Goal: Manage account settings

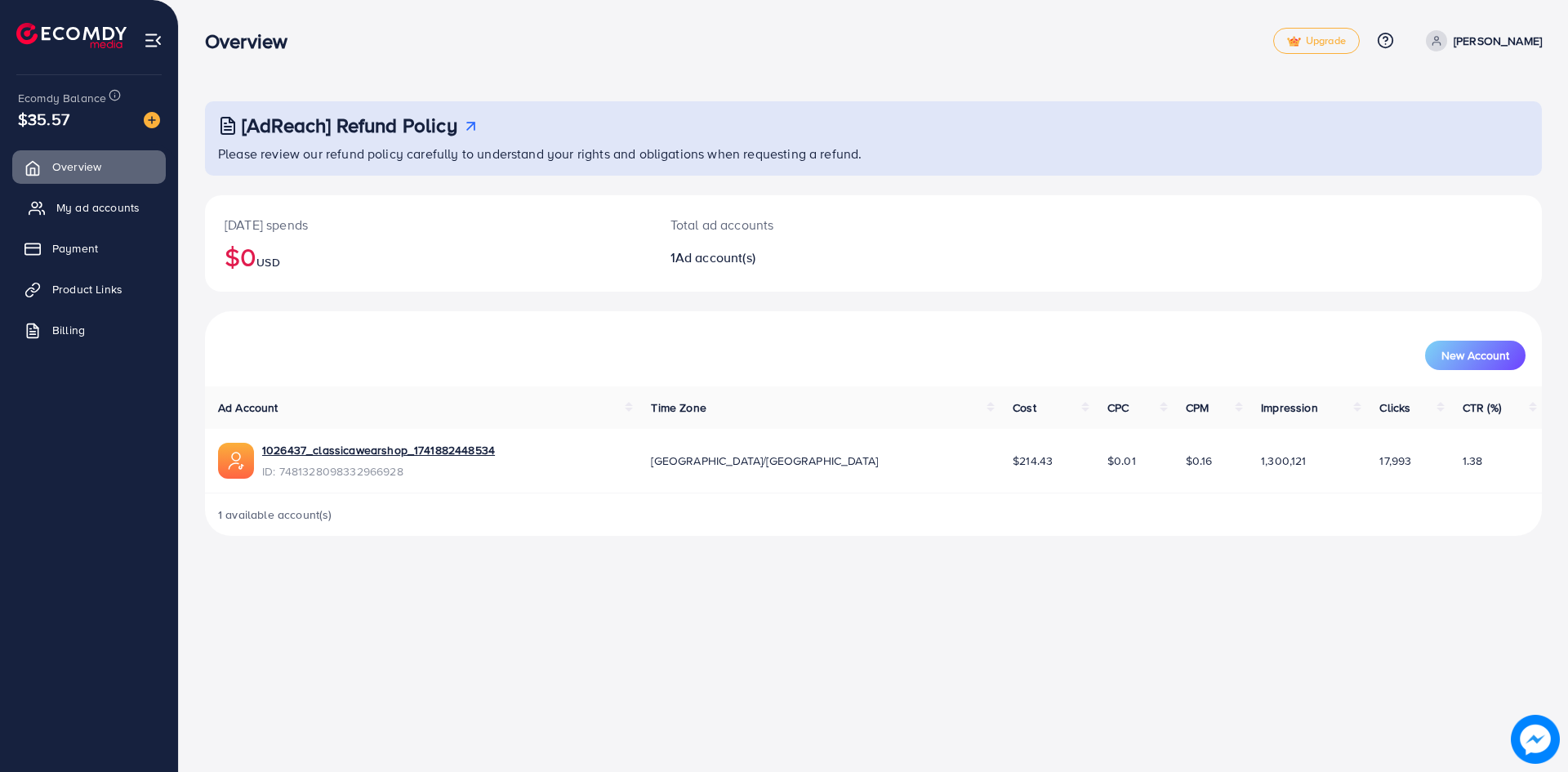
click at [90, 210] on span "My ad accounts" at bounding box center [98, 207] width 84 height 16
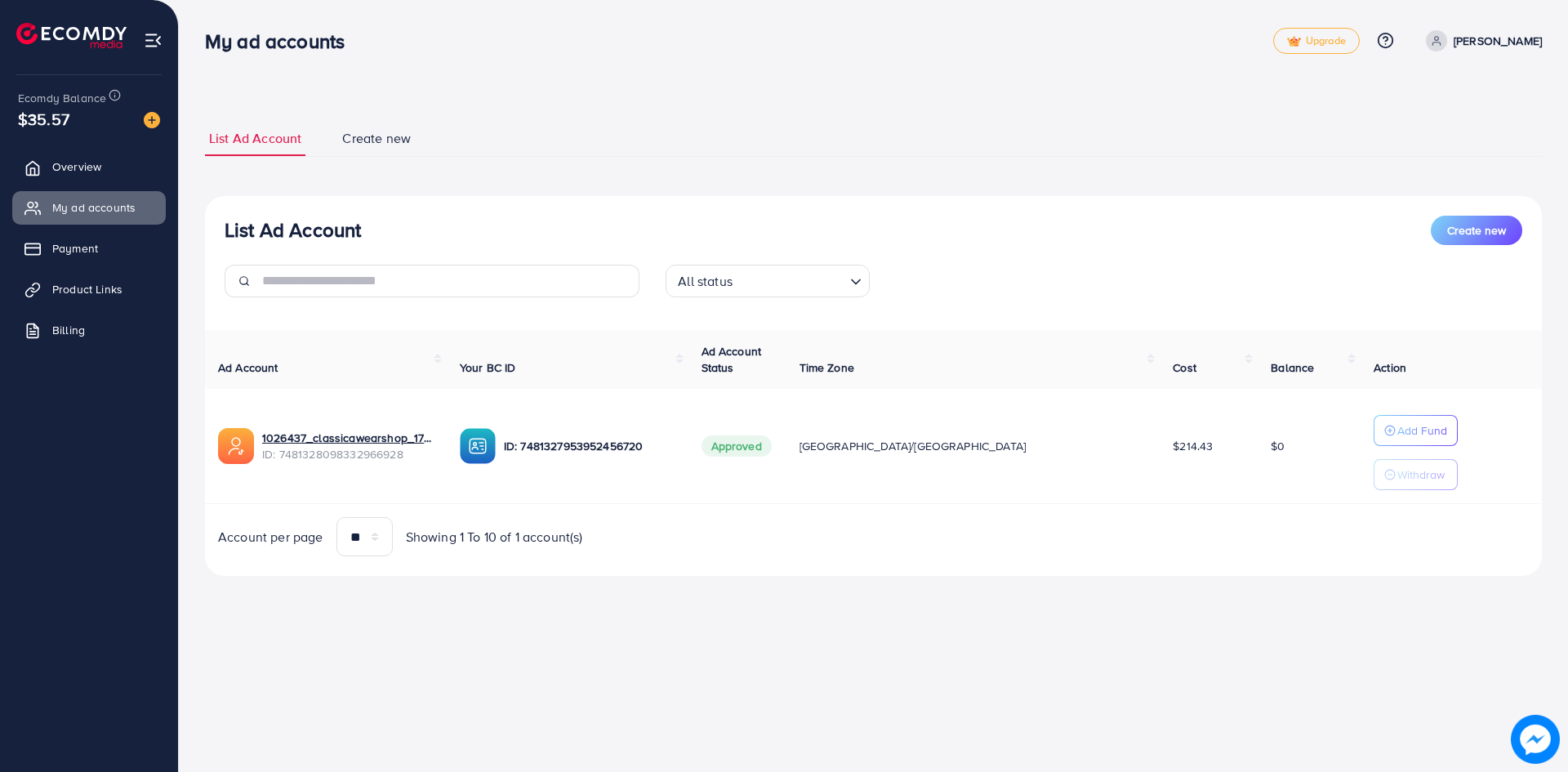
drag, startPoint x: 209, startPoint y: 41, endPoint x: 522, endPoint y: 63, distance: 313.8
click at [514, 63] on div "My ad accounts Upgrade Help Center Contact Support Plans and Pricing Term and p…" at bounding box center [873, 41] width 1337 height 48
click at [524, 63] on div "My ad accounts Upgrade Help Center Contact Support Plans and Pricing Term and p…" at bounding box center [873, 41] width 1337 height 48
click at [92, 166] on span "Overview" at bounding box center [80, 167] width 49 height 16
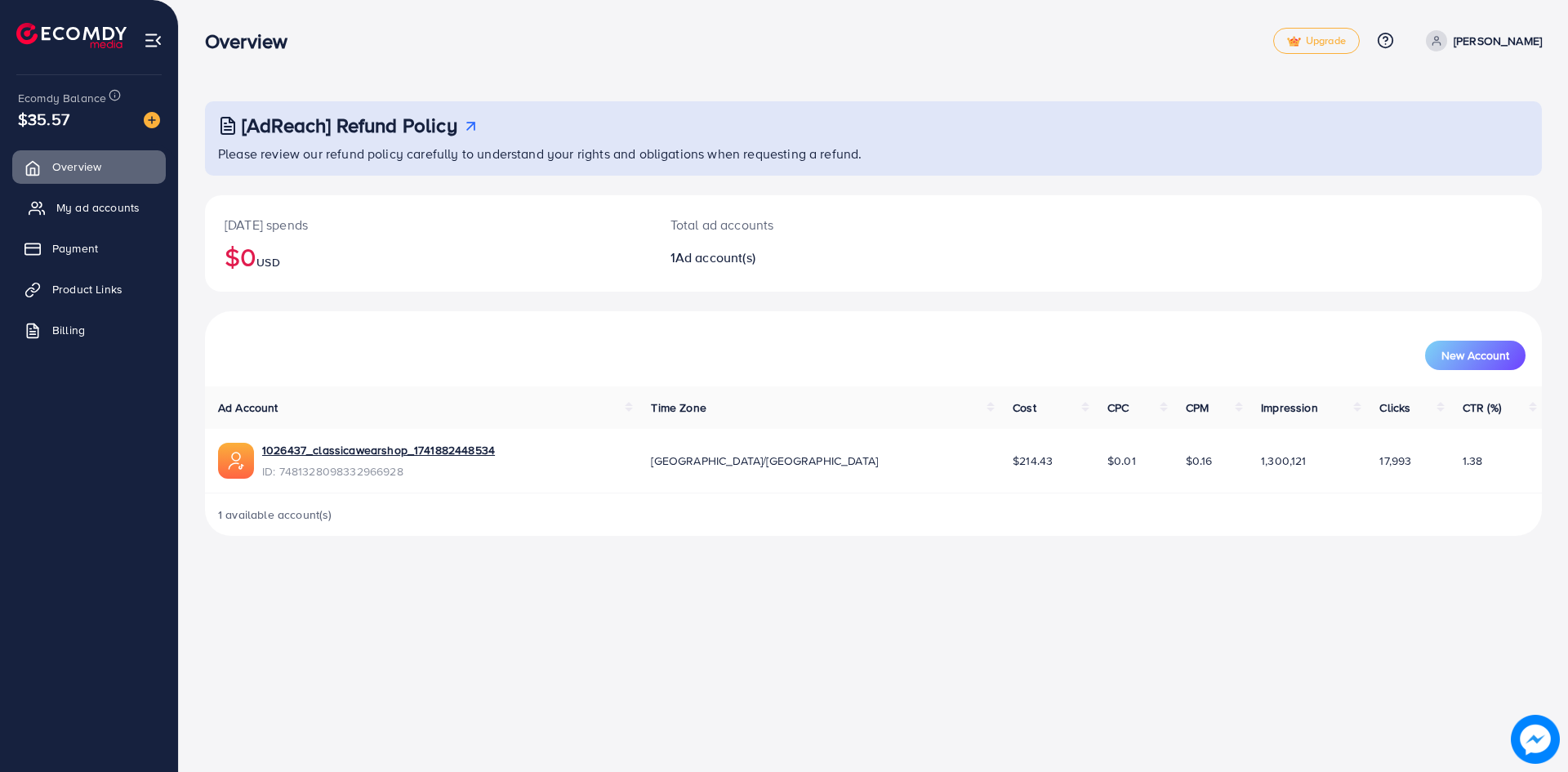
click at [98, 201] on span "My ad accounts" at bounding box center [98, 207] width 84 height 16
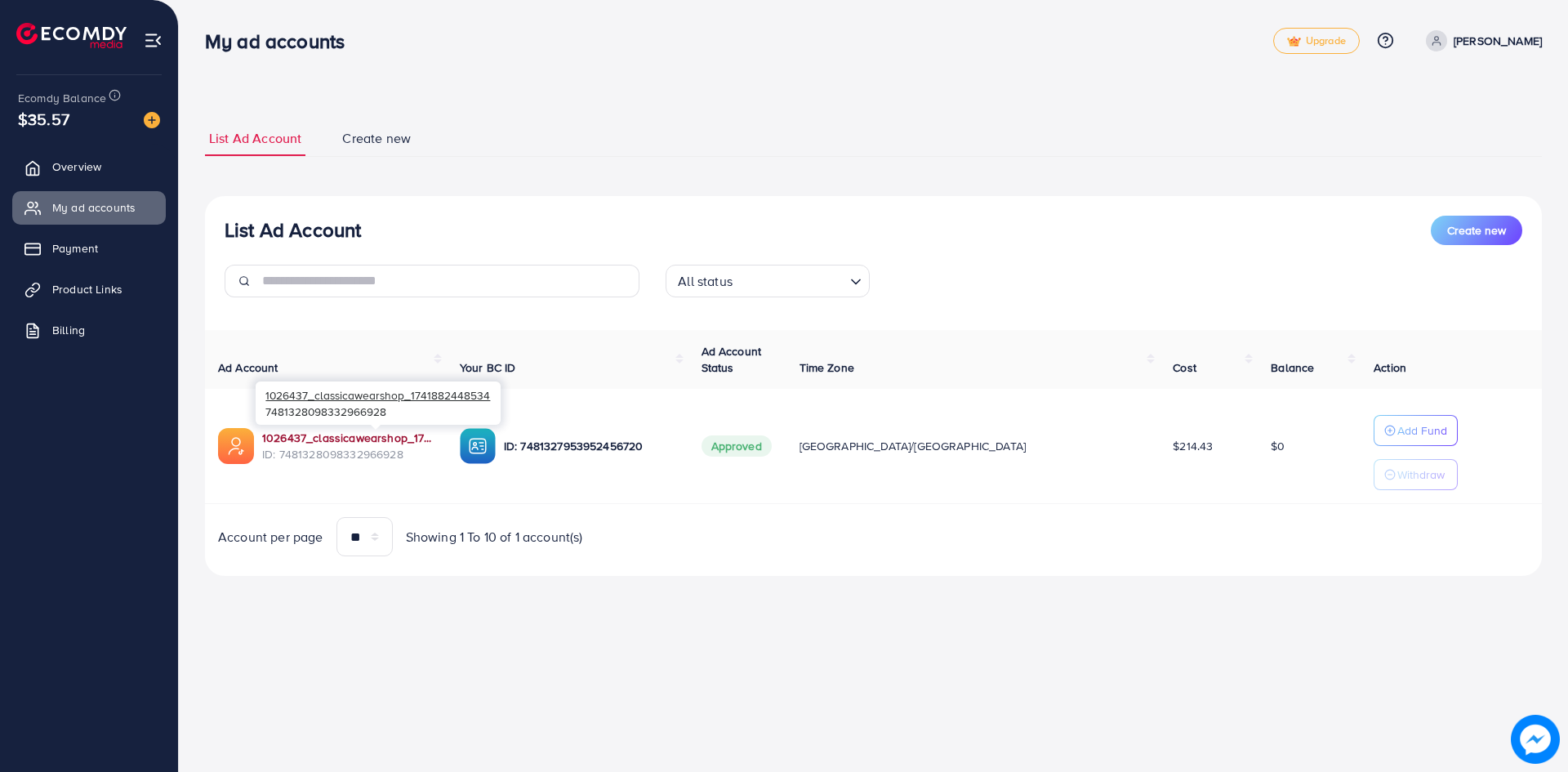
click at [385, 431] on link "1026437_classicawearshop_1741882448534" at bounding box center [347, 437] width 172 height 16
click at [339, 442] on link "1026437_classicawearshop_1741882448534" at bounding box center [347, 437] width 172 height 16
click at [1506, 46] on p "[PERSON_NAME]" at bounding box center [1497, 40] width 88 height 20
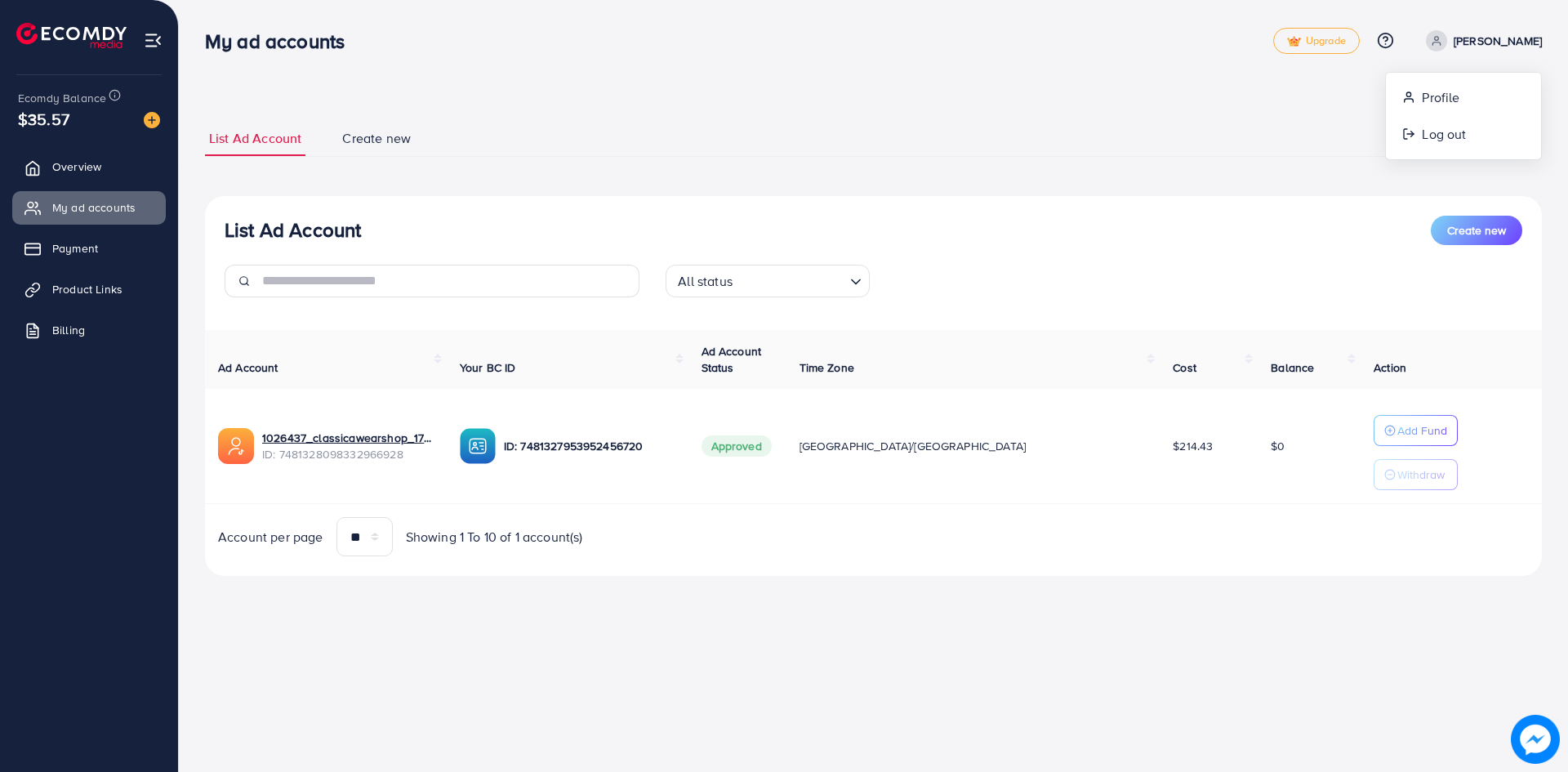
click at [928, 162] on div "**********" at bounding box center [873, 348] width 1337 height 455
drag, startPoint x: 20, startPoint y: 117, endPoint x: 88, endPoint y: 117, distance: 68.0
click at [88, 117] on div "$35.57" at bounding box center [89, 119] width 143 height 24
click at [1483, 40] on link "[PERSON_NAME]" at bounding box center [1481, 40] width 123 height 21
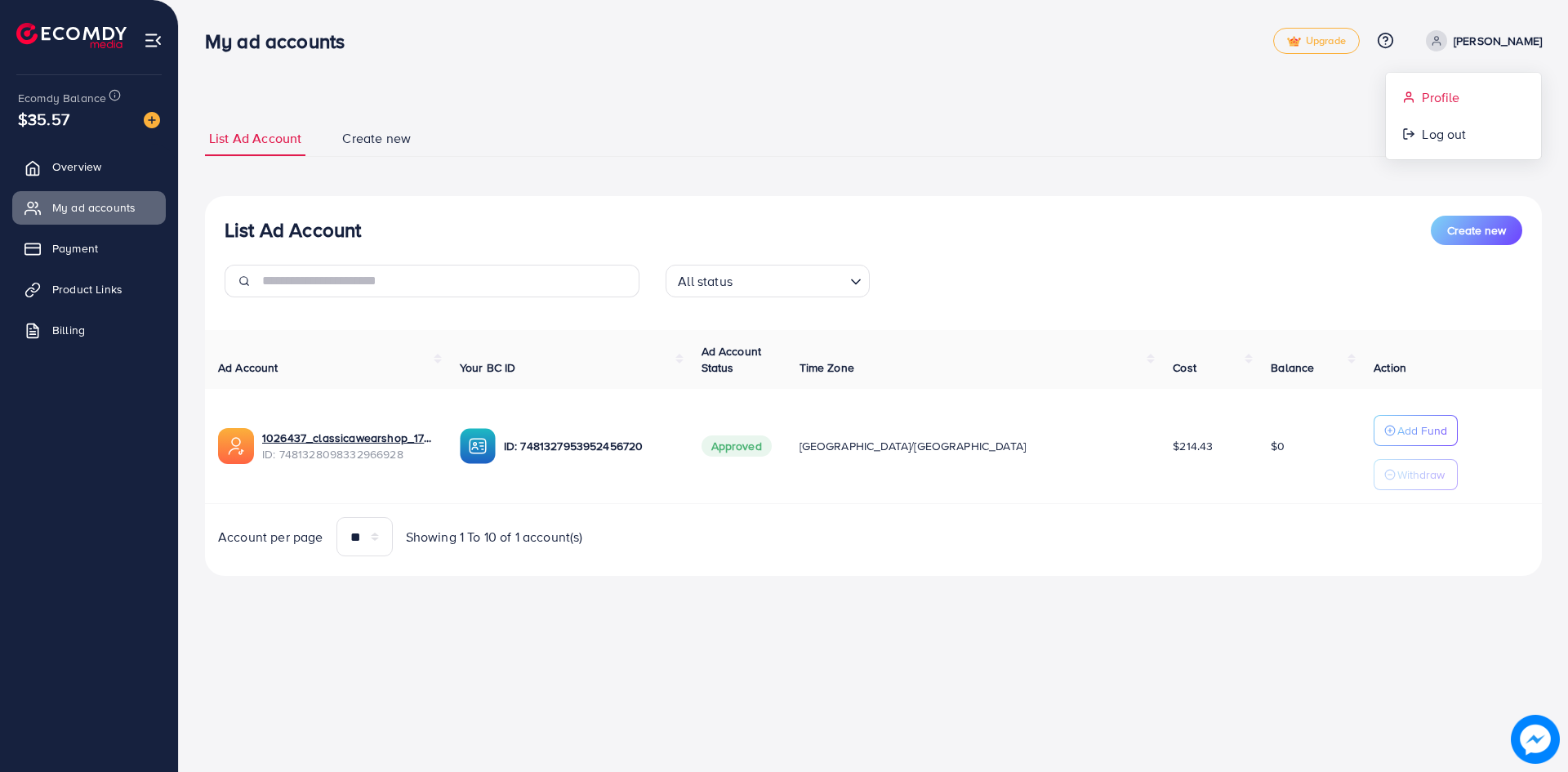
click at [1428, 99] on span "Profile" at bounding box center [1441, 96] width 38 height 20
select select "********"
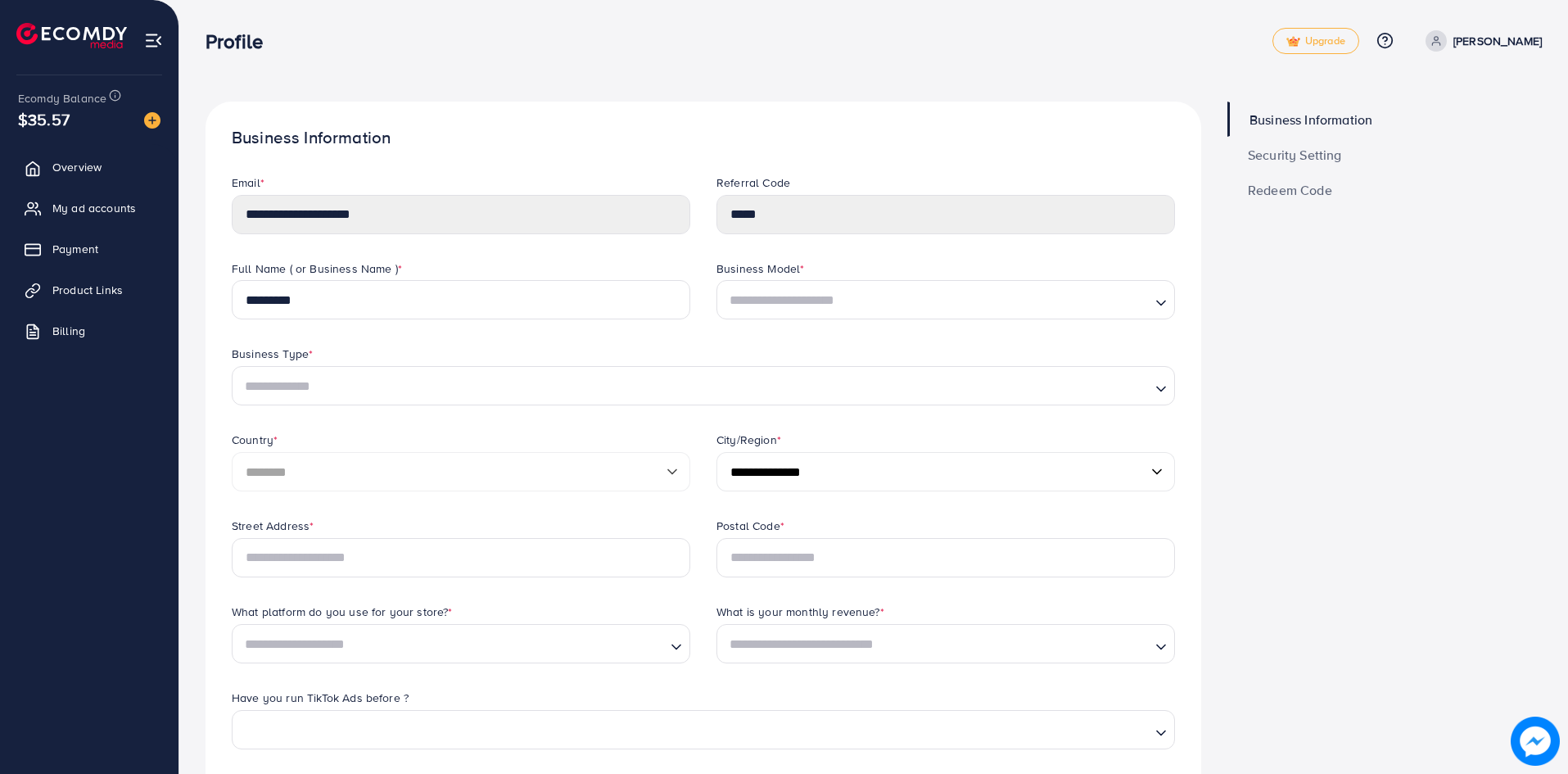
click at [1499, 47] on p "[PERSON_NAME]" at bounding box center [1498, 40] width 88 height 20
click at [1454, 132] on span "Log out" at bounding box center [1444, 134] width 45 height 20
